Goal: Task Accomplishment & Management: Use online tool/utility

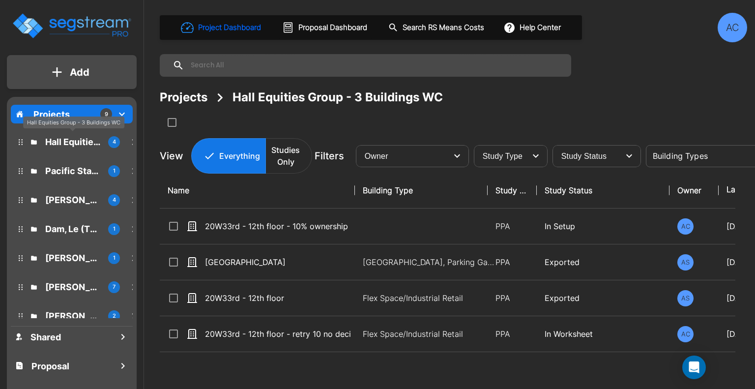
click at [57, 139] on p "Hall Equities Group - 3 Buildings WC" at bounding box center [72, 141] width 55 height 13
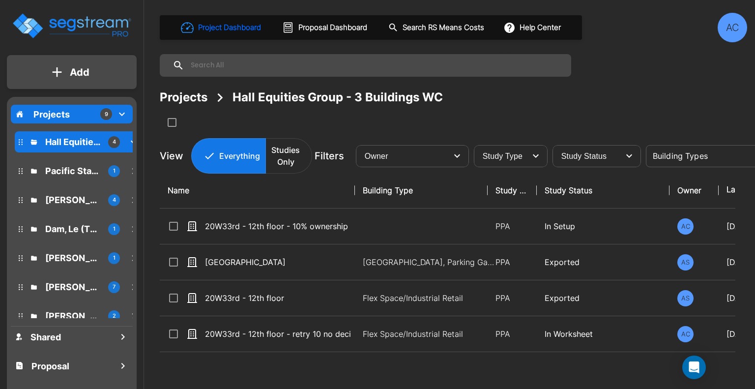
click at [62, 174] on p "Pacific States Petroleum" at bounding box center [72, 170] width 55 height 13
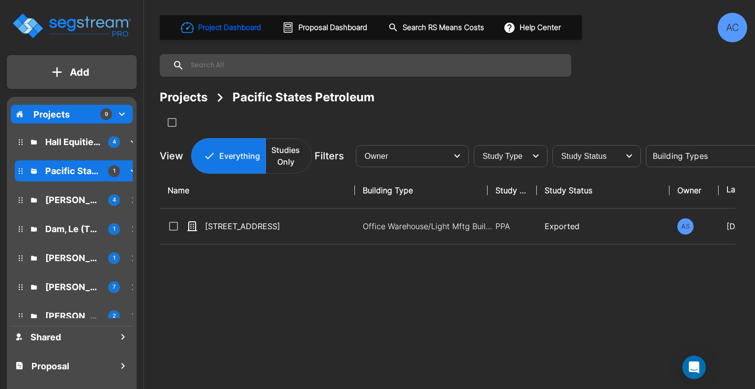
click at [119, 114] on icon "mailbox folders" at bounding box center [122, 114] width 12 height 12
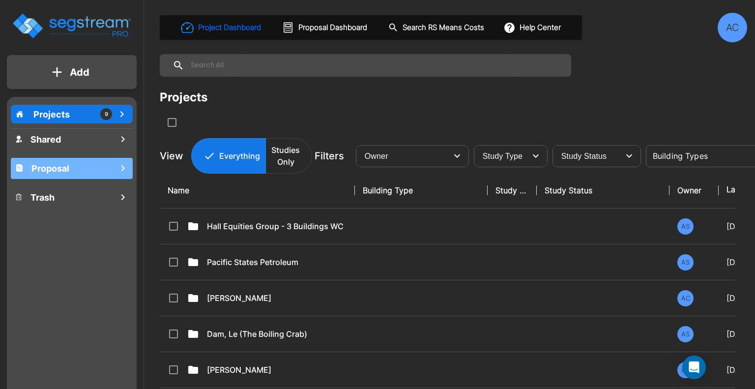
click at [56, 172] on h1 "Proposal" at bounding box center [50, 168] width 38 height 13
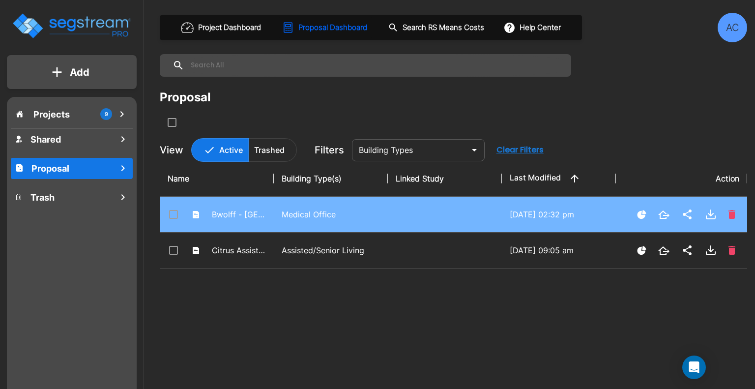
click at [308, 214] on p "Medical Office" at bounding box center [331, 214] width 98 height 12
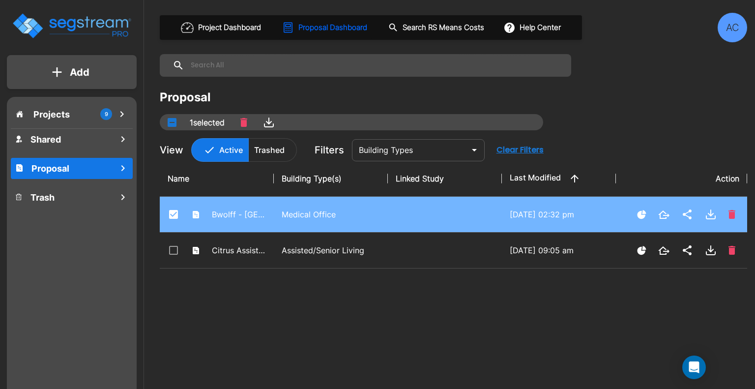
click at [308, 214] on p "Medical Office" at bounding box center [331, 214] width 98 height 12
checkbox input "false"
